Goal: Communication & Community: Answer question/provide support

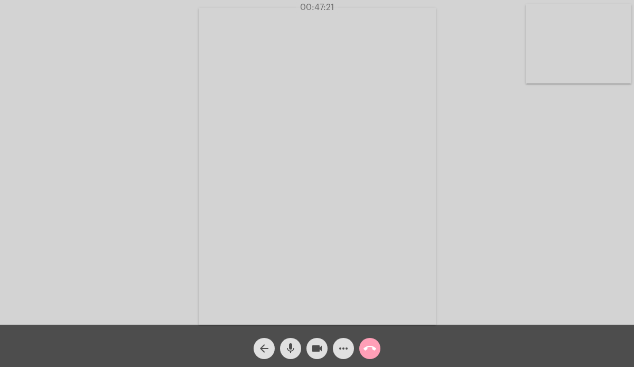
click at [371, 343] on mat-icon "call_end" at bounding box center [369, 348] width 13 height 13
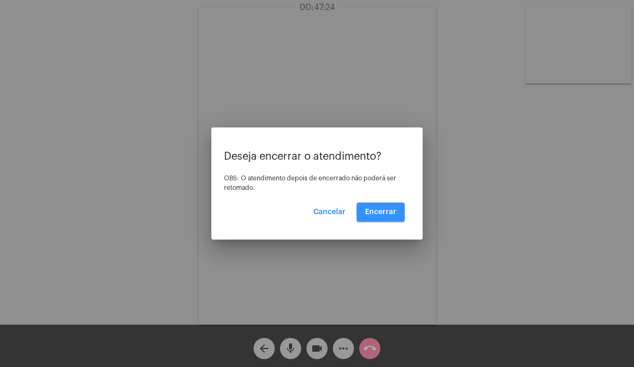
click at [374, 207] on button "Encerrar" at bounding box center [381, 211] width 48 height 19
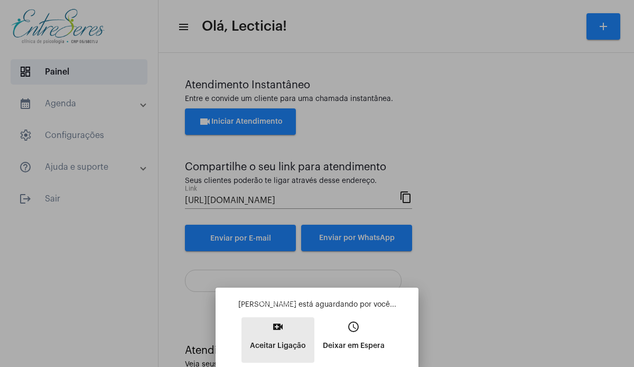
click at [285, 338] on p "Aceitar Ligação" at bounding box center [278, 345] width 56 height 19
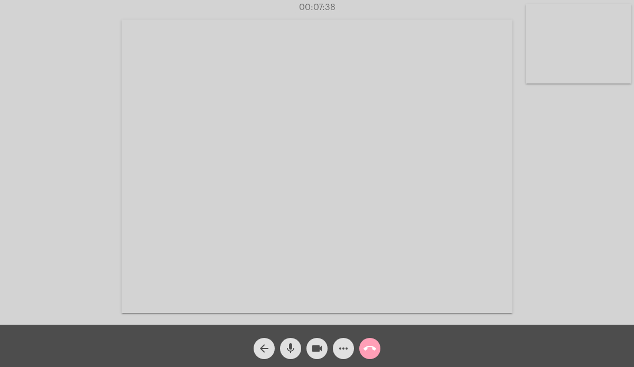
click at [362, 348] on button "call_end" at bounding box center [369, 348] width 21 height 21
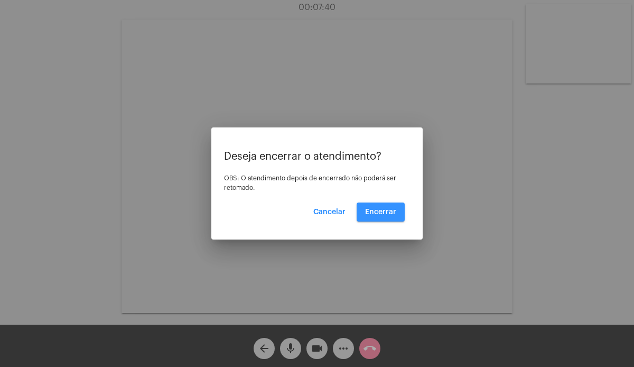
click at [386, 206] on button "Encerrar" at bounding box center [381, 211] width 48 height 19
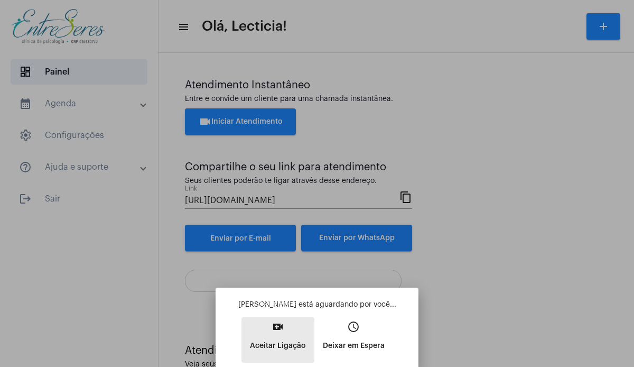
click at [285, 330] on button "video_call Aceitar Ligação" at bounding box center [277, 339] width 73 height 45
